Goal: Task Accomplishment & Management: Manage account settings

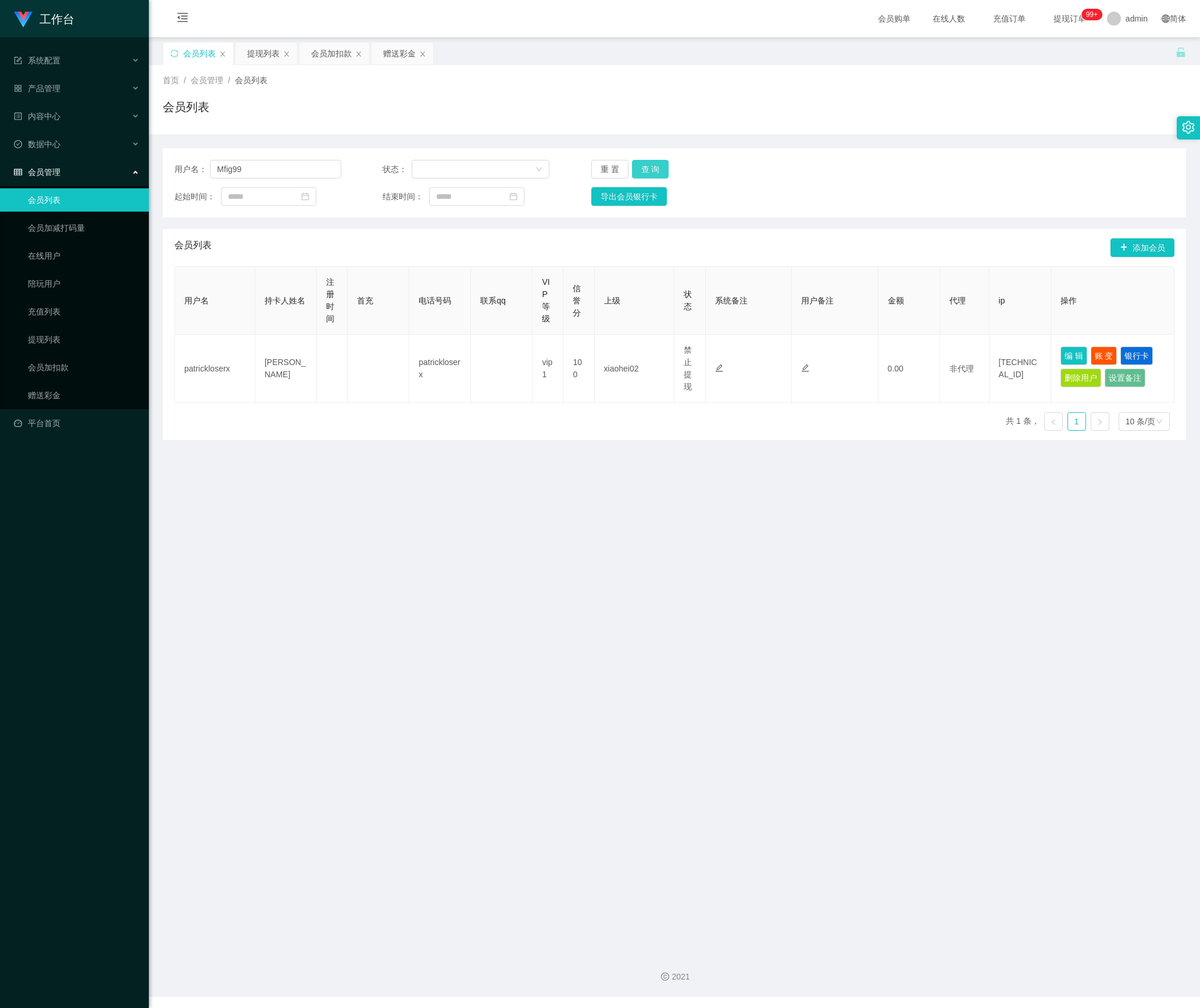
type input "Mfig99"
click at [642, 172] on button "查 询" at bounding box center [650, 169] width 37 height 19
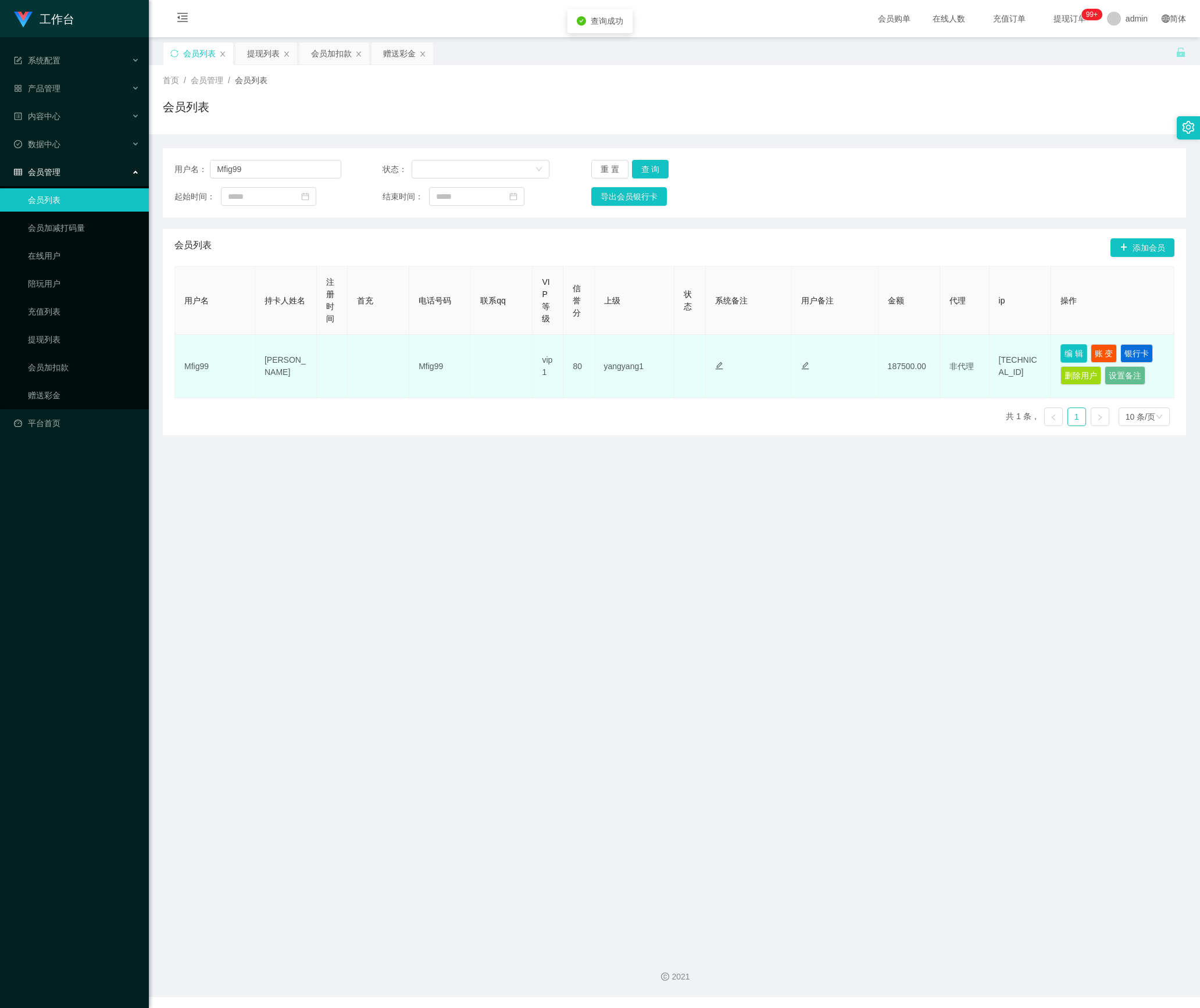
click at [1060, 349] on button "编 辑" at bounding box center [1074, 353] width 27 height 19
type input "Mfig99"
type input "[PERSON_NAME]"
type input "80"
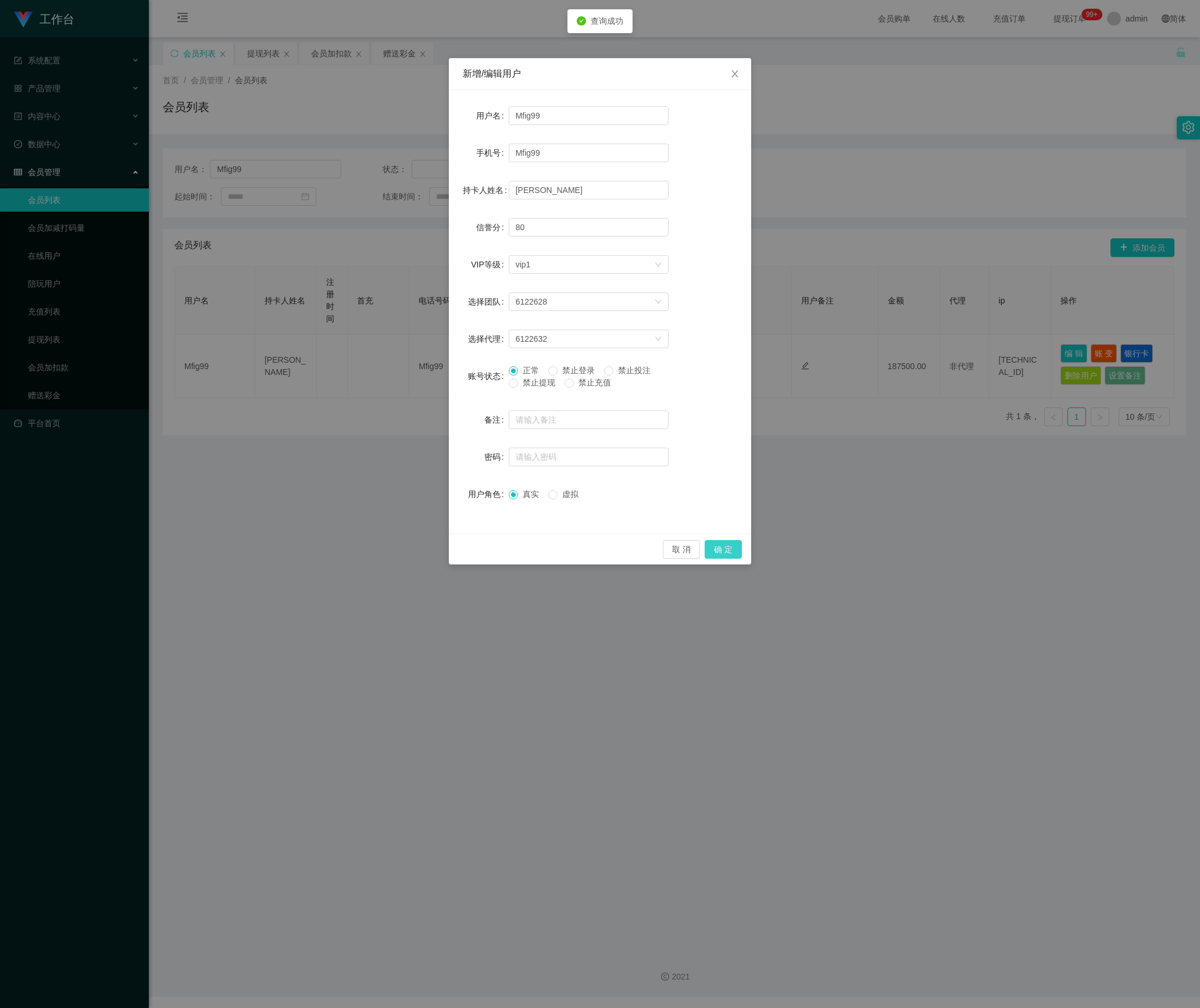
click at [720, 547] on button "确 定" at bounding box center [723, 550] width 37 height 19
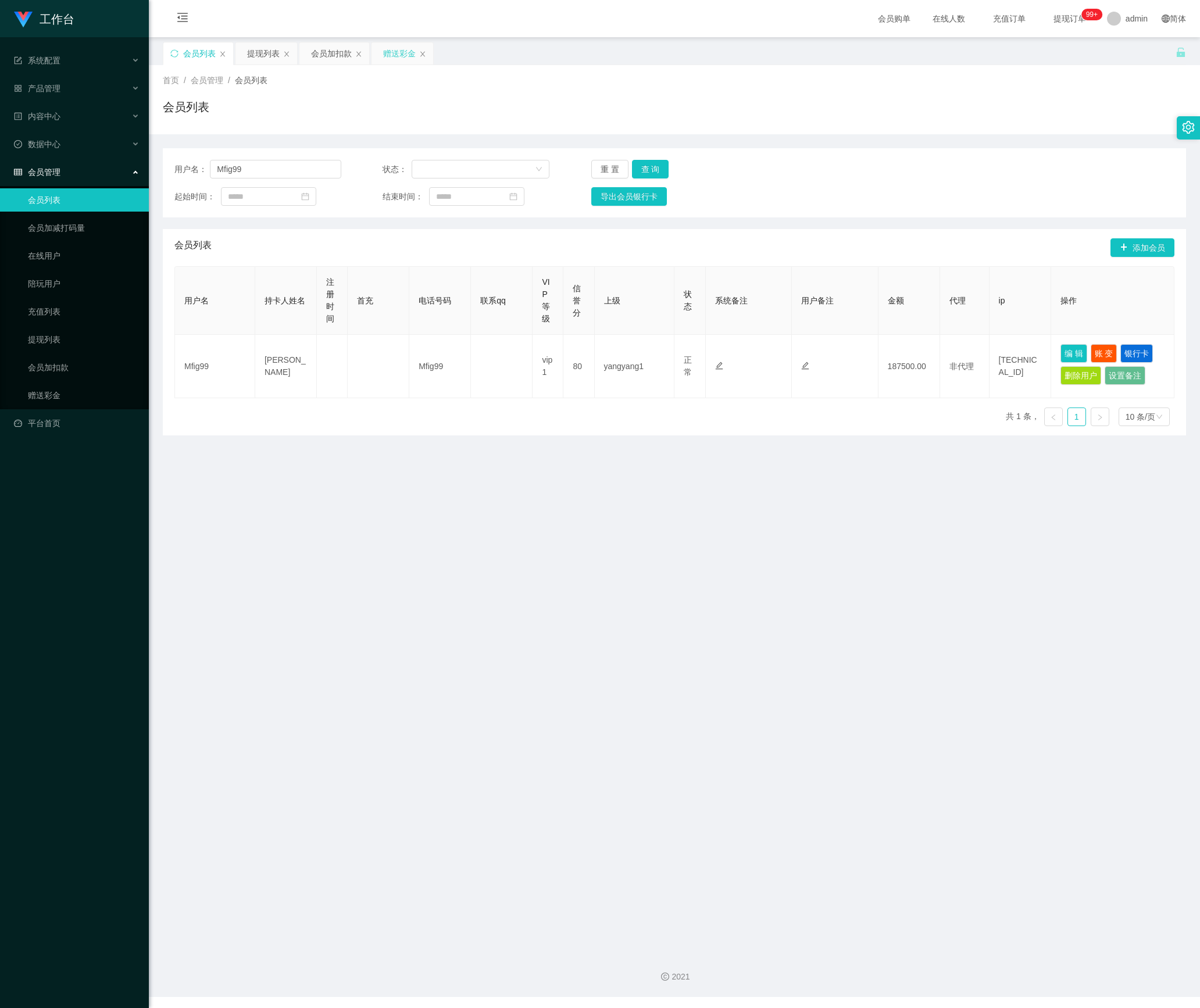
click at [396, 47] on div "赠送彩金" at bounding box center [399, 53] width 32 height 22
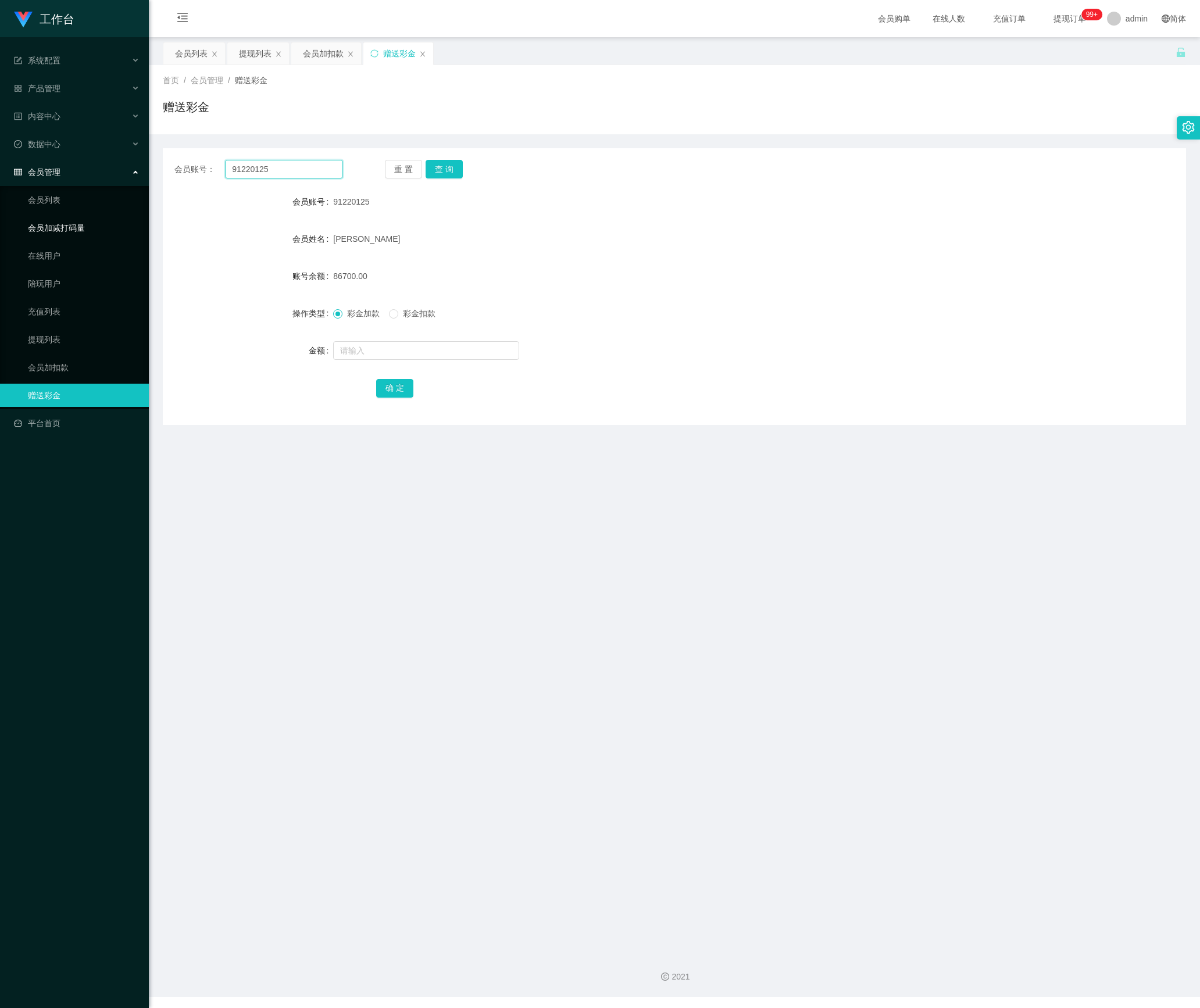
drag, startPoint x: 299, startPoint y: 169, endPoint x: 86, endPoint y: 208, distance: 216.5
click at [86, 208] on section "工作台 系统配置 产品管理 内容中心 数据中心 会员管理 会员列表 会员加减打码量 在线用户 陪玩用户 充值列表 提现列表 会员加扣款 赠送彩金 平台首页 保…" at bounding box center [600, 498] width 1200 height 997
paste input "0662822"
type input "90662822"
click at [440, 172] on button "查 询" at bounding box center [444, 169] width 37 height 19
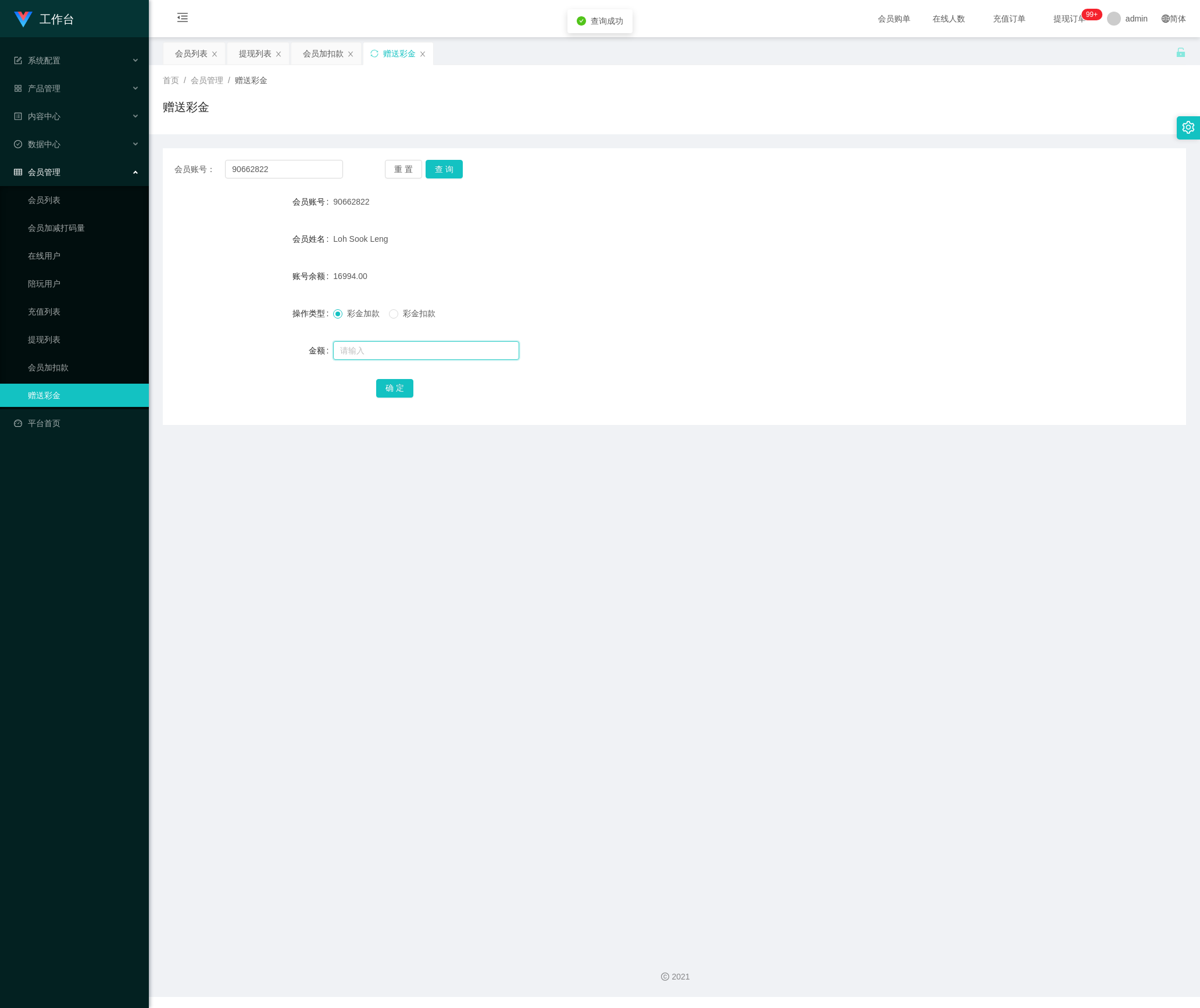
click at [362, 350] on input "text" at bounding box center [426, 351] width 186 height 19
type input "960"
click at [397, 386] on button "确 定" at bounding box center [395, 388] width 37 height 19
